Goal: Task Accomplishment & Management: Manage account settings

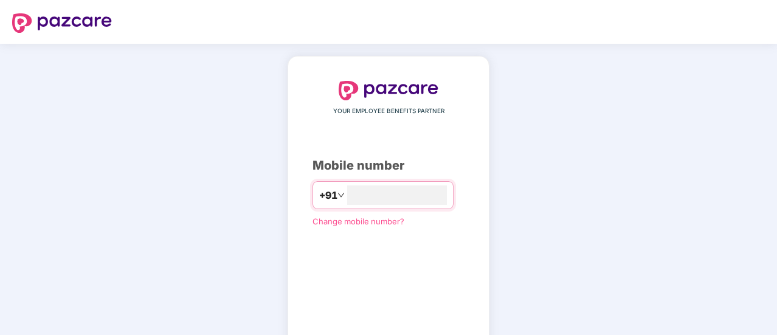
scroll to position [67, 0]
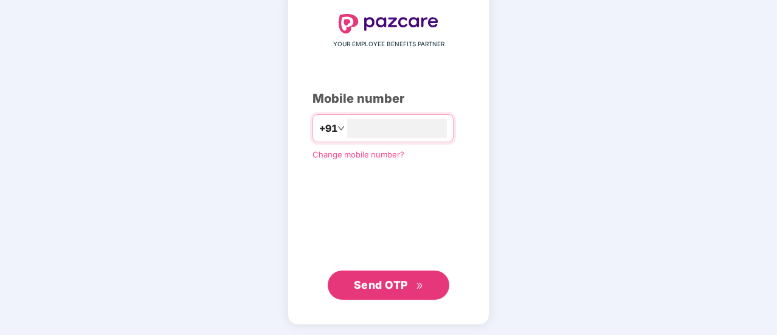
type input "**********"
click at [397, 282] on span "Send OTP" at bounding box center [381, 284] width 54 height 13
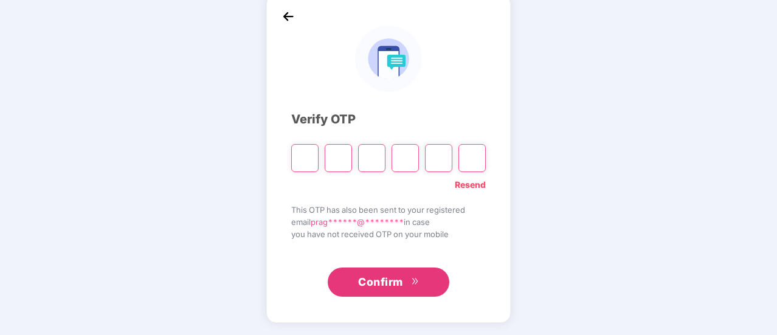
scroll to position [61, 0]
type input "*"
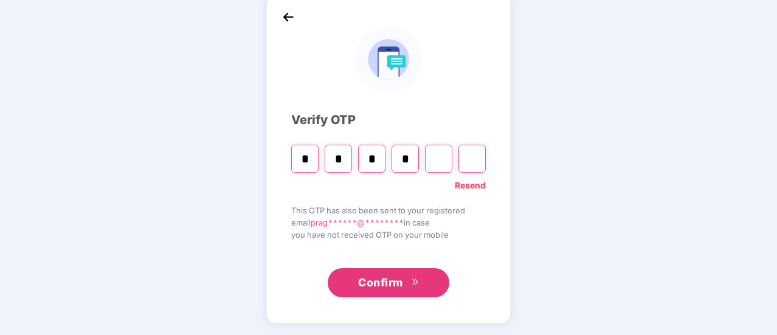
type input "*"
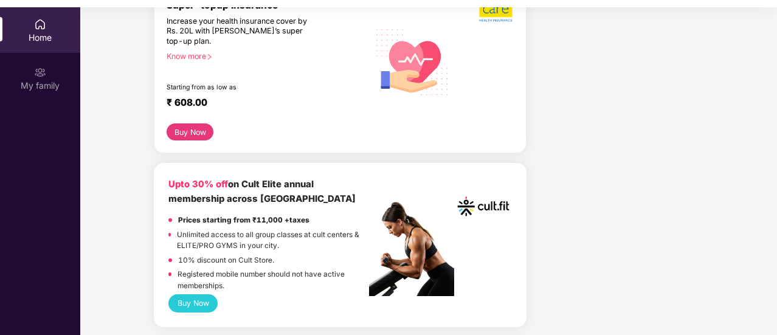
scroll to position [75, 0]
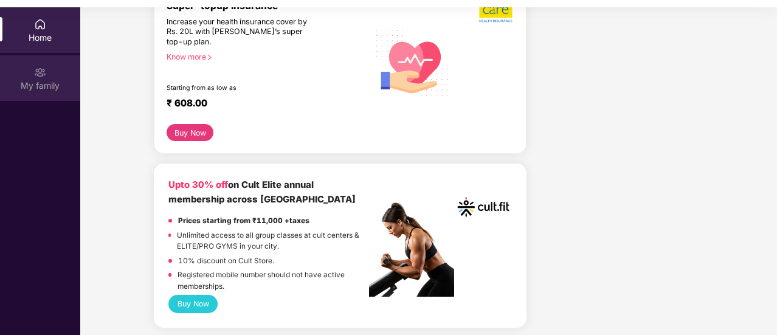
click at [37, 82] on div "My family" at bounding box center [40, 86] width 80 height 12
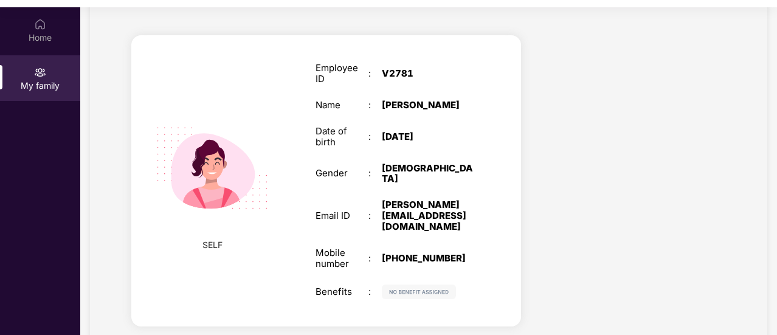
scroll to position [58, 0]
